Goal: Information Seeking & Learning: Check status

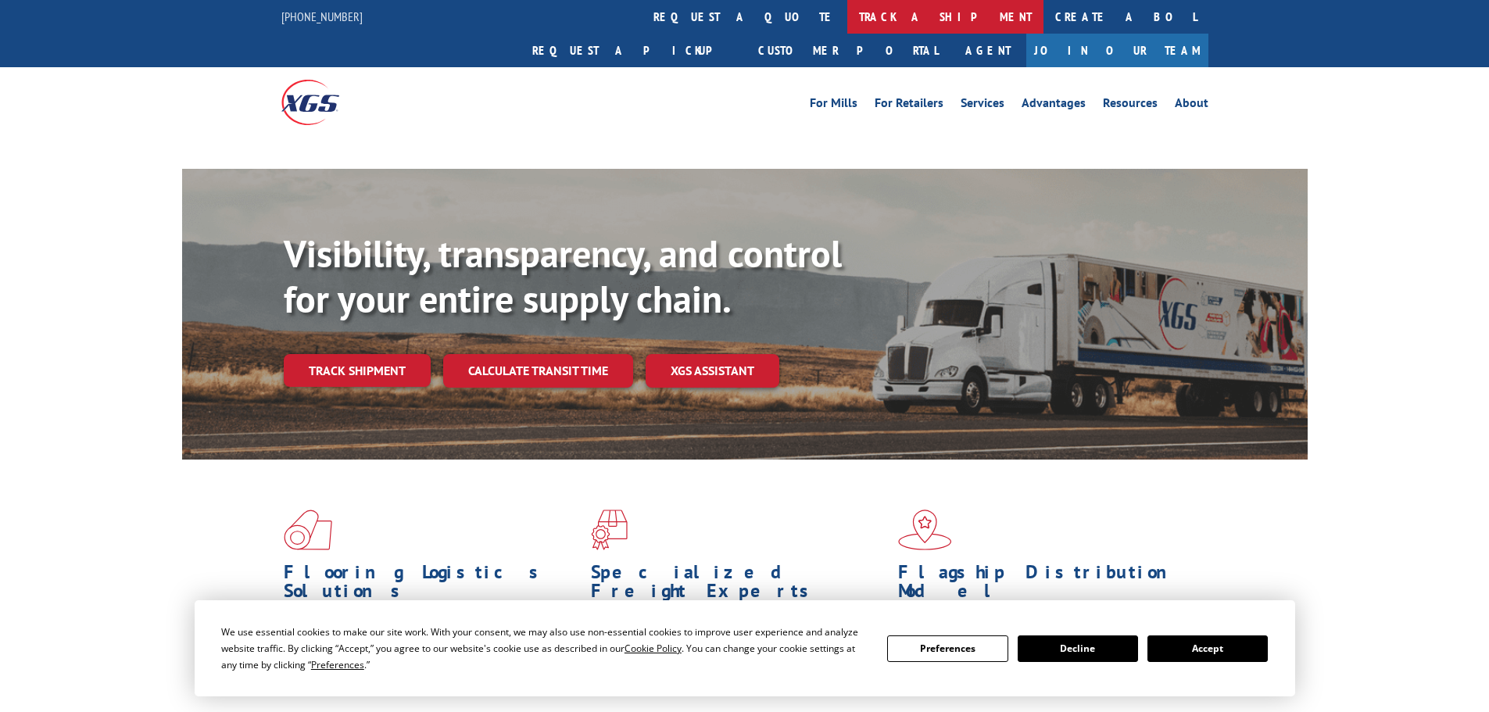
click at [847, 25] on link "track a shipment" at bounding box center [945, 17] width 196 height 34
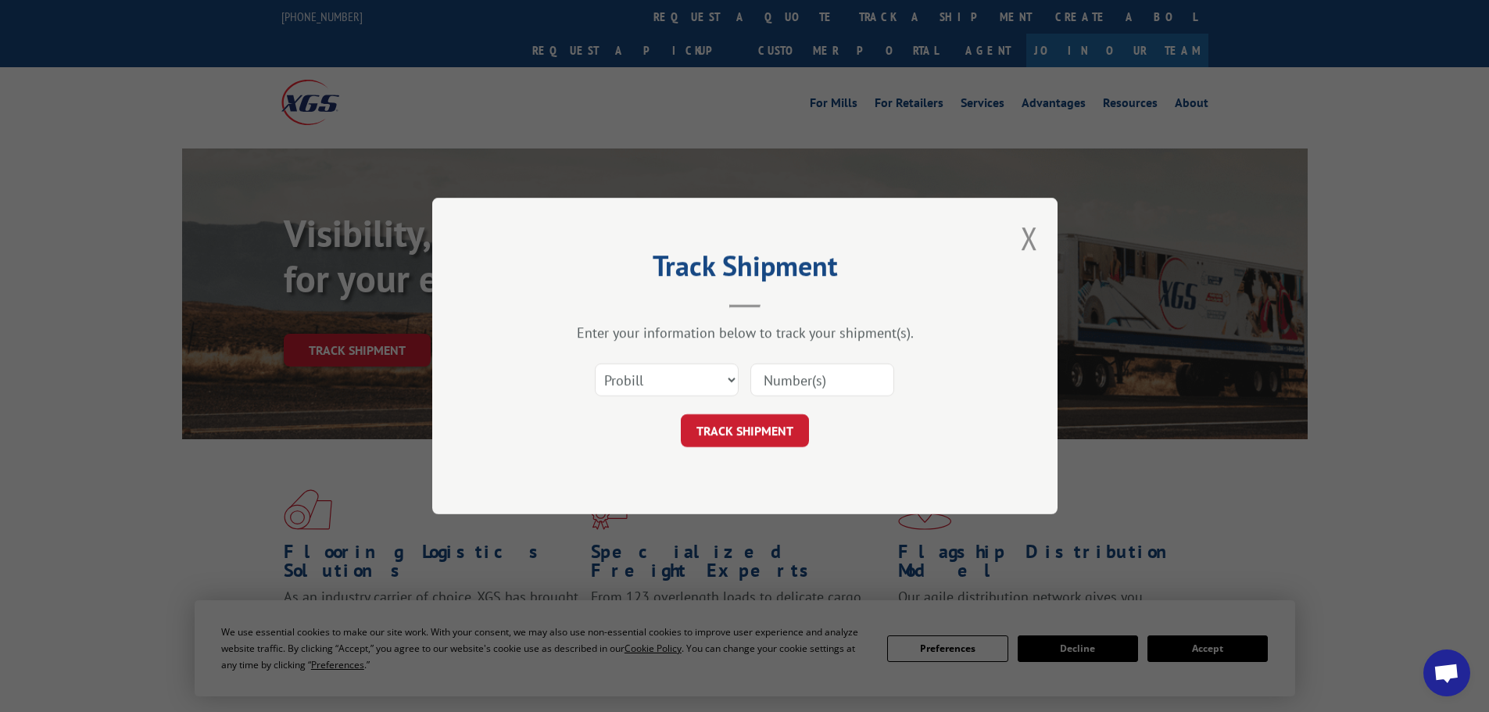
click at [696, 381] on select "Select category... Probill BOL PO" at bounding box center [667, 379] width 144 height 33
select select "po"
click at [595, 363] on select "Select category... Probill BOL PO" at bounding box center [667, 379] width 144 height 33
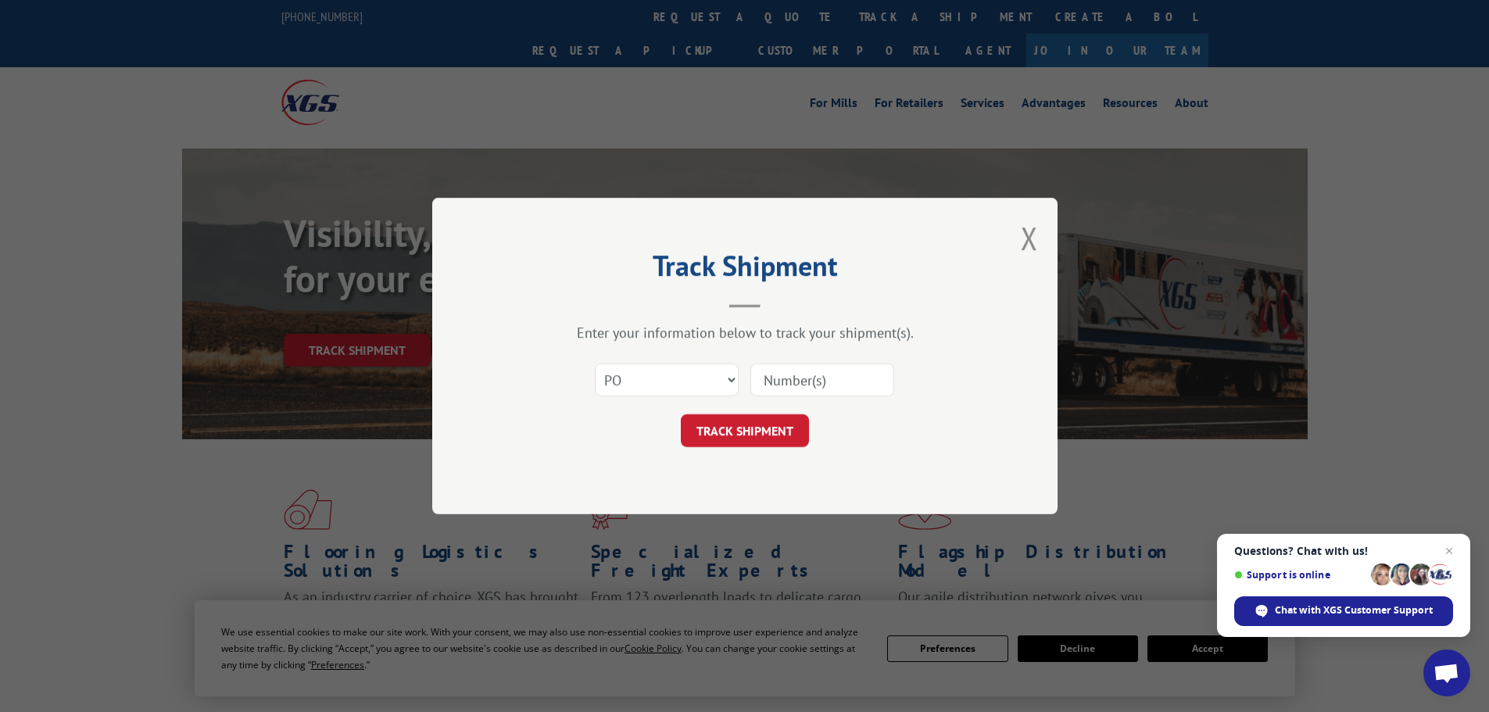
click at [811, 386] on input at bounding box center [822, 379] width 144 height 33
type input "09544708"
click at [681, 414] on button "TRACK SHIPMENT" at bounding box center [745, 430] width 128 height 33
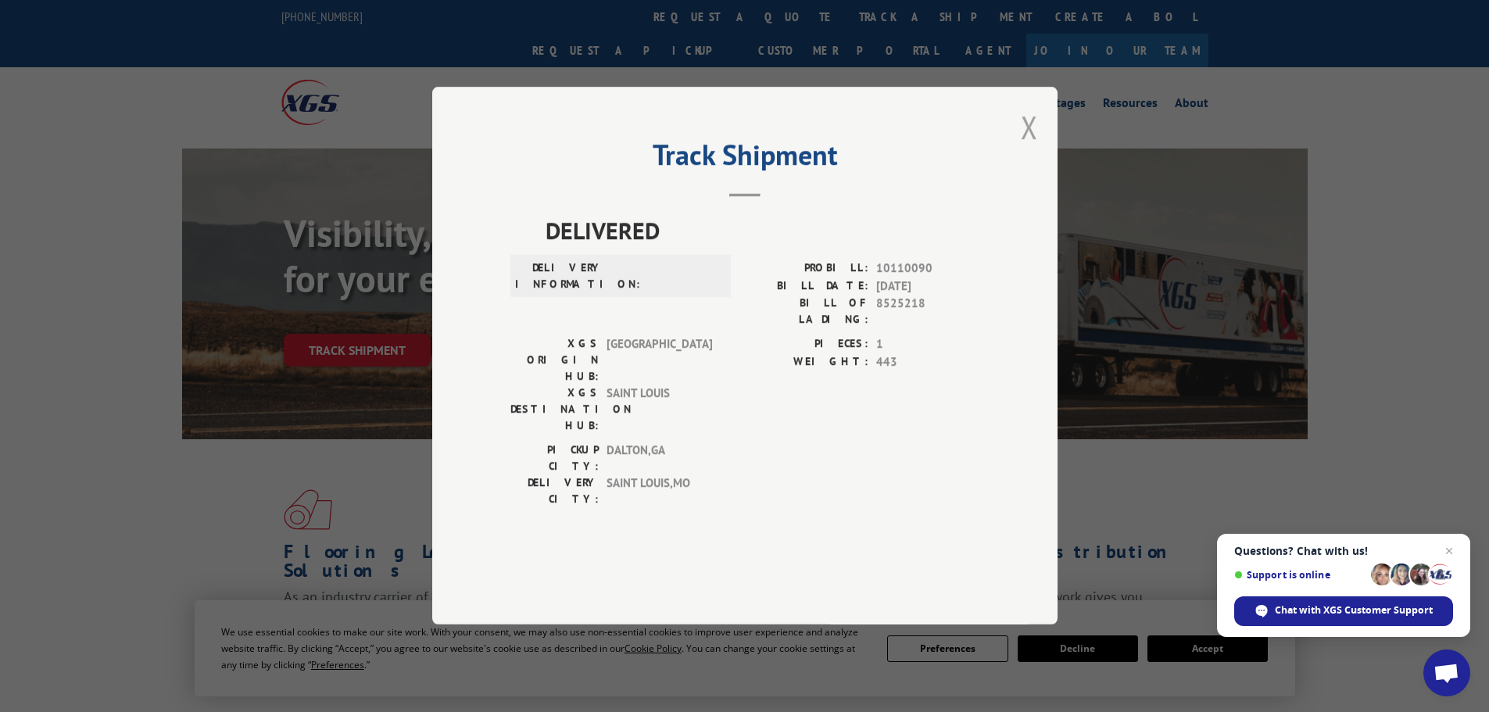
click at [1037, 148] on button "Close modal" at bounding box center [1029, 126] width 17 height 41
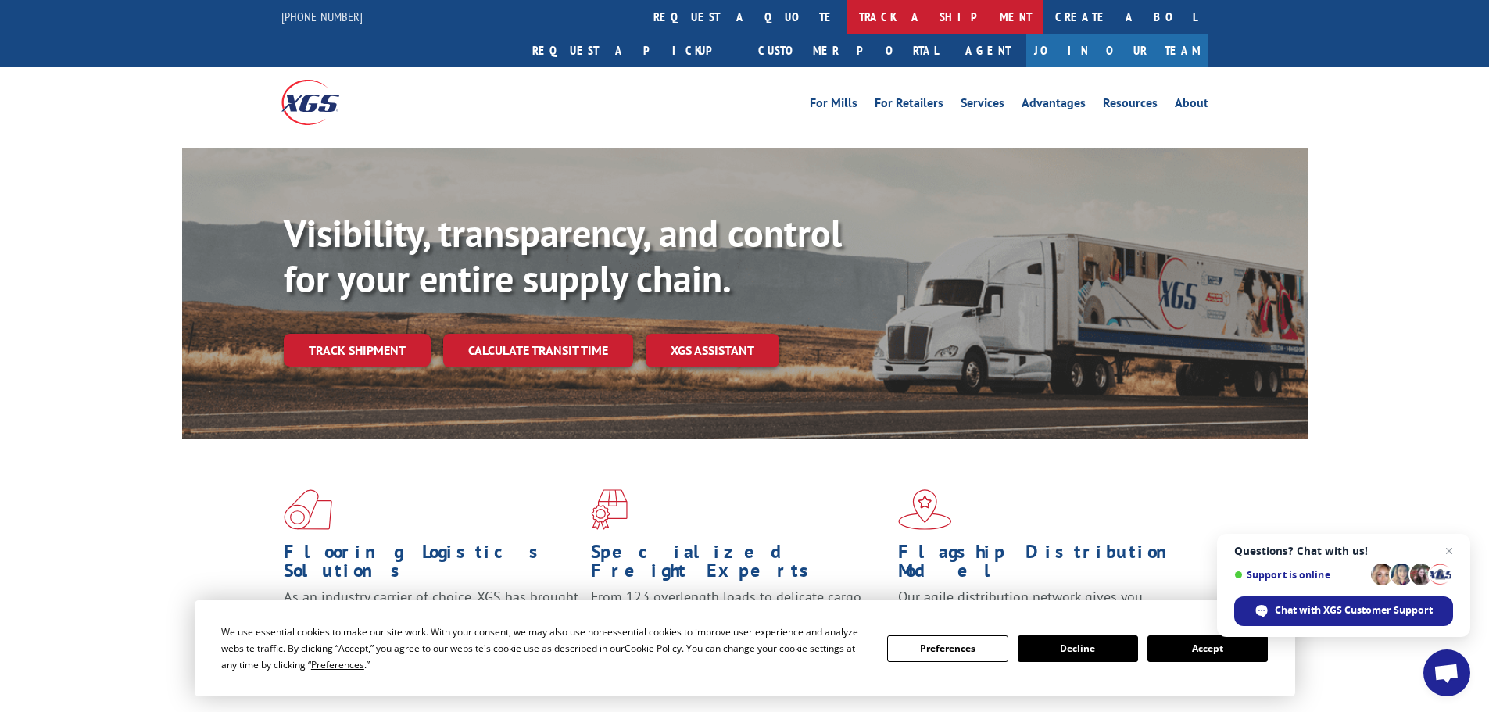
click at [847, 30] on link "track a shipment" at bounding box center [945, 17] width 196 height 34
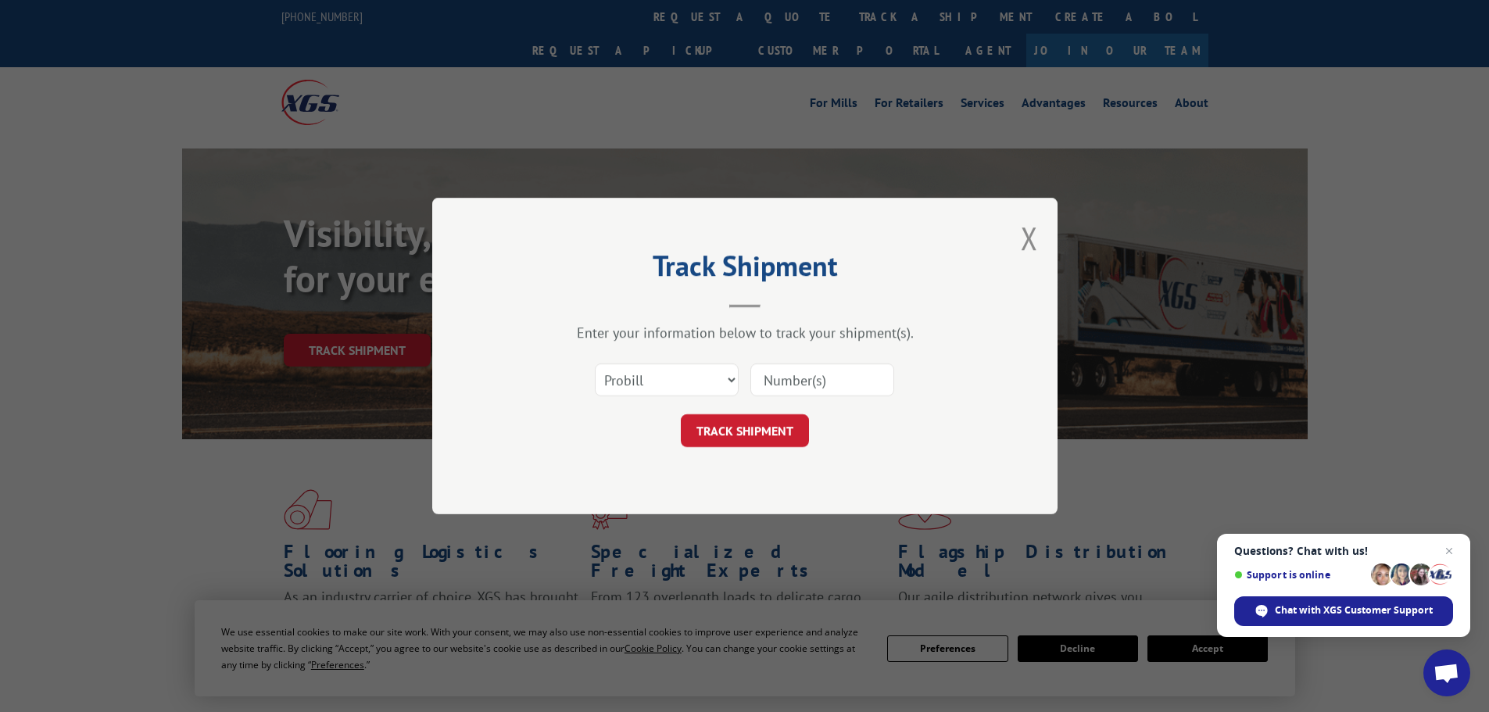
drag, startPoint x: 578, startPoint y: 369, endPoint x: 618, endPoint y: 387, distance: 44.4
click at [582, 371] on div "Select category... Probill BOL PO" at bounding box center [744, 380] width 469 height 52
drag, startPoint x: 663, startPoint y: 385, endPoint x: 677, endPoint y: 507, distance: 123.5
click at [662, 385] on select "Select category... Probill BOL PO" at bounding box center [667, 379] width 144 height 33
select select "po"
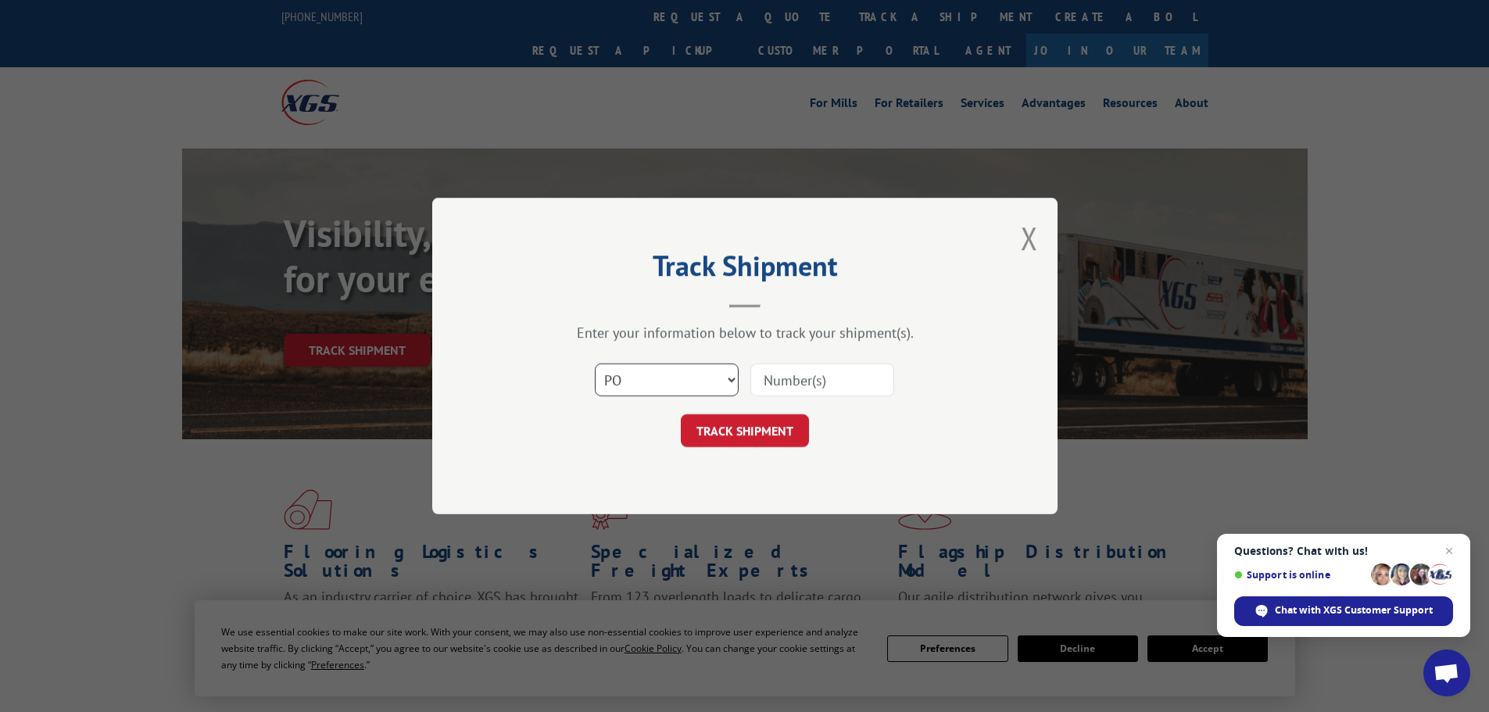
click at [595, 363] on select "Select category... Probill BOL PO" at bounding box center [667, 379] width 144 height 33
click at [815, 380] on input at bounding box center [822, 379] width 144 height 33
type input "09544801"
click at [681, 414] on button "TRACK SHIPMENT" at bounding box center [745, 430] width 128 height 33
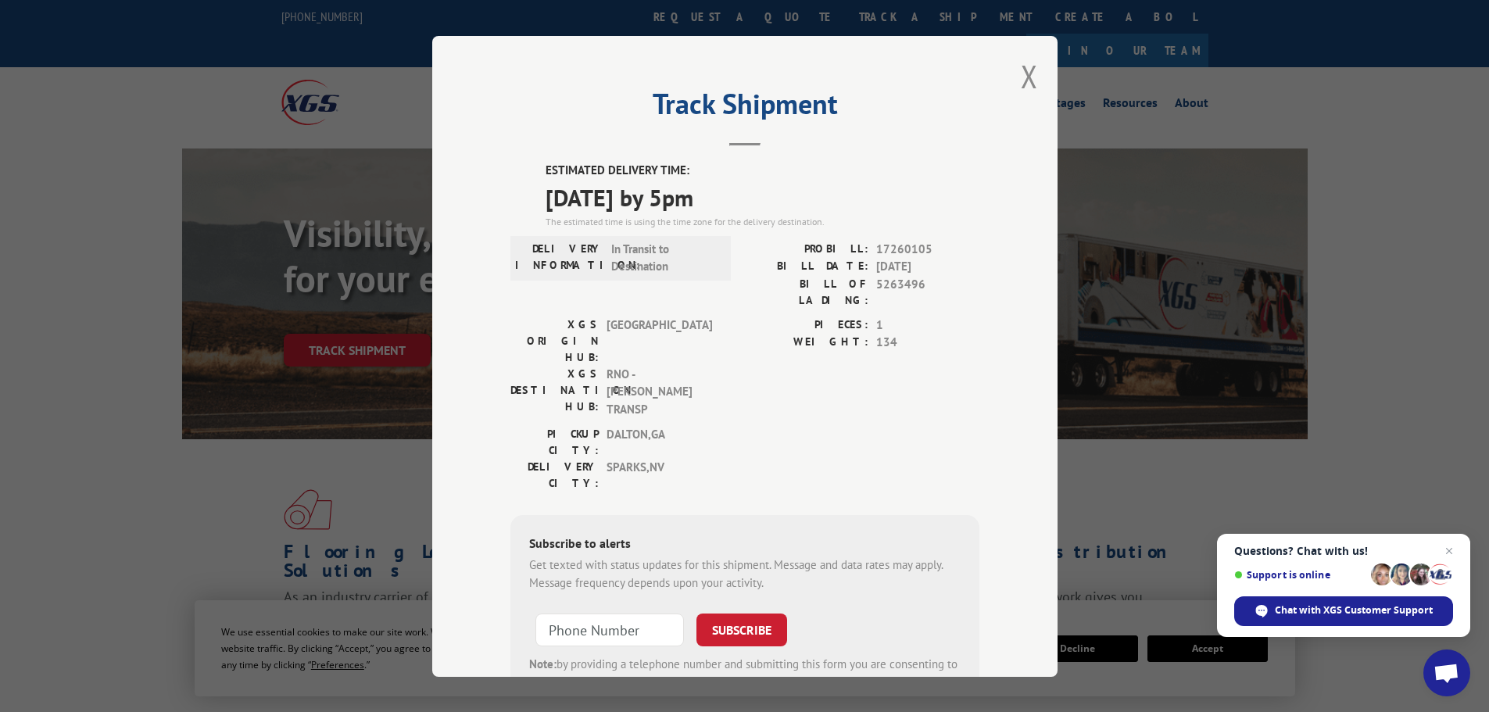
click at [1021, 69] on button "Close modal" at bounding box center [1029, 75] width 17 height 41
